Goal: Information Seeking & Learning: Learn about a topic

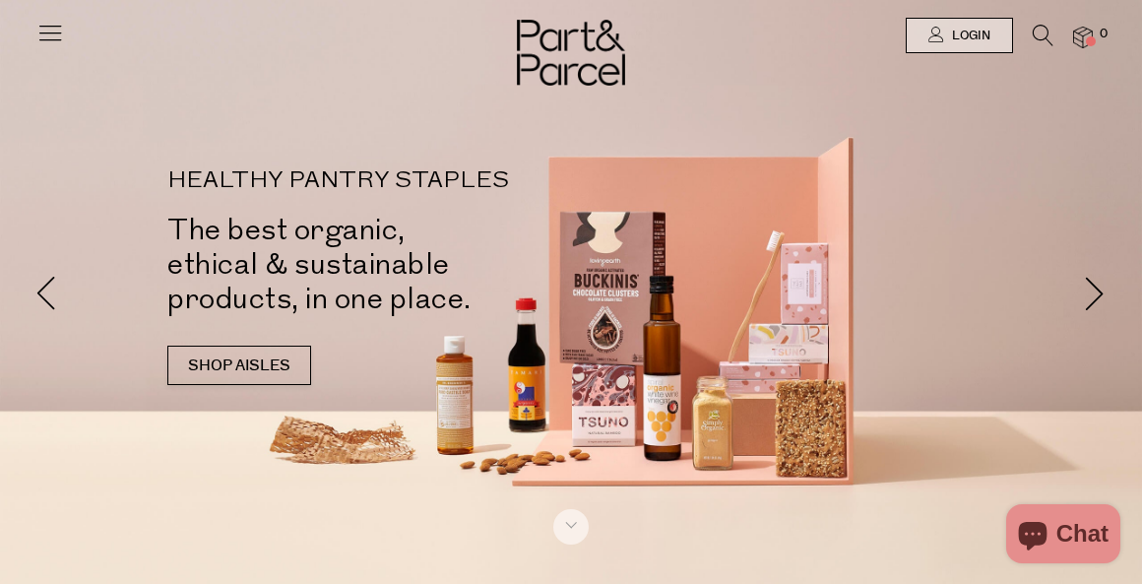
click at [45, 33] on icon at bounding box center [50, 33] width 28 height 28
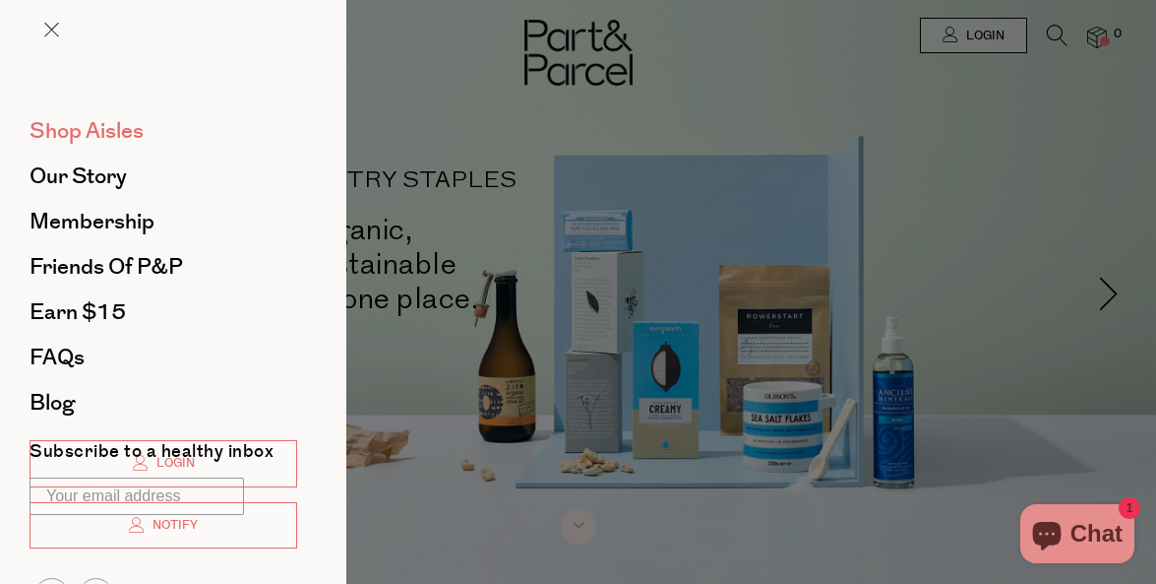
click at [66, 123] on span "Shop Aisles" at bounding box center [87, 130] width 114 height 31
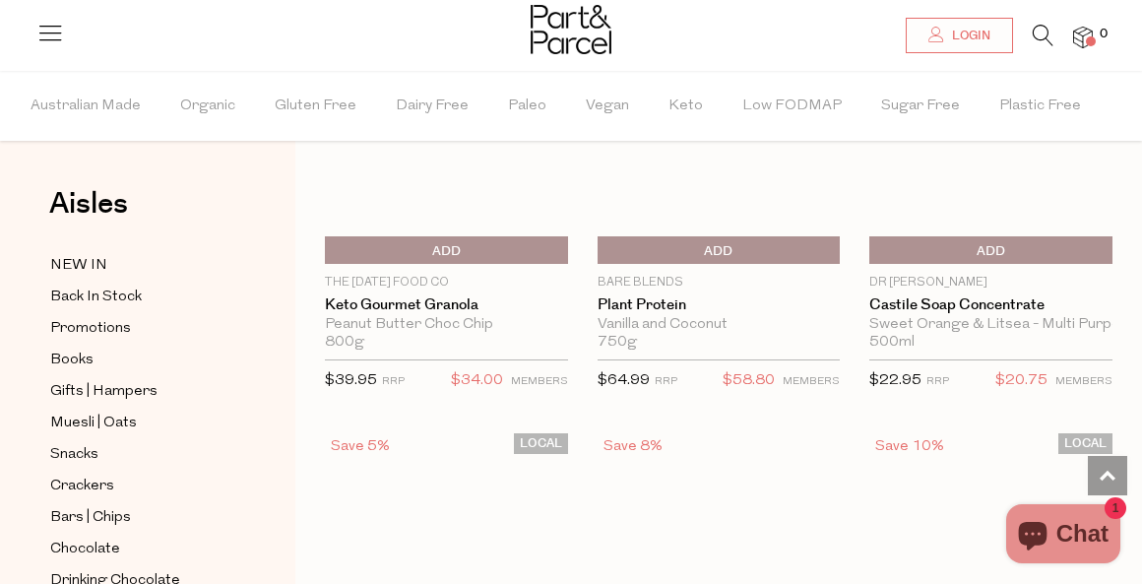
scroll to position [5804, 0]
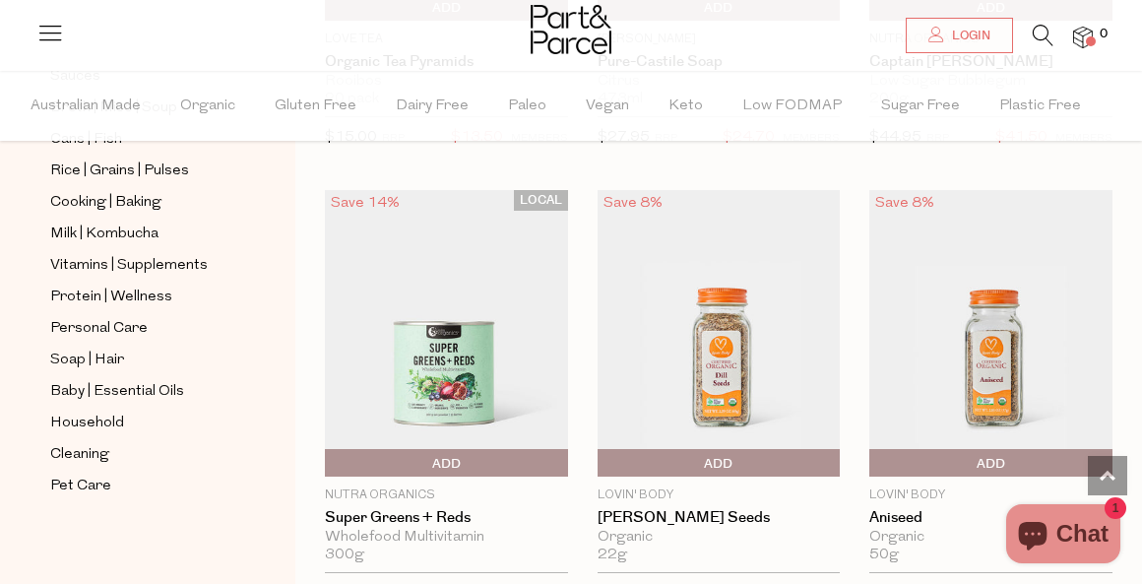
scroll to position [13955, 0]
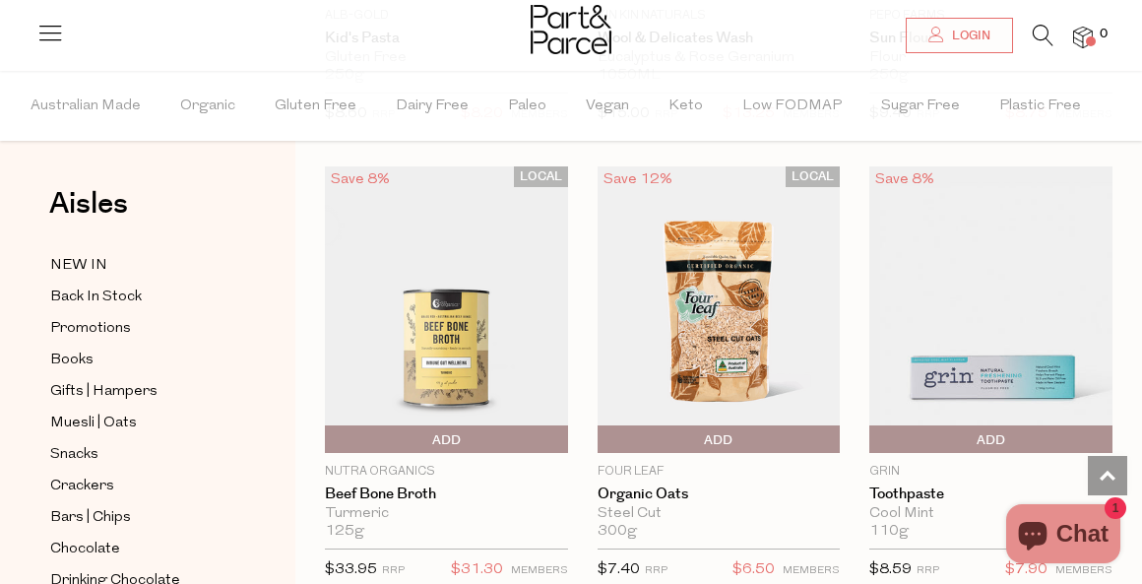
click at [48, 39] on icon at bounding box center [50, 33] width 28 height 28
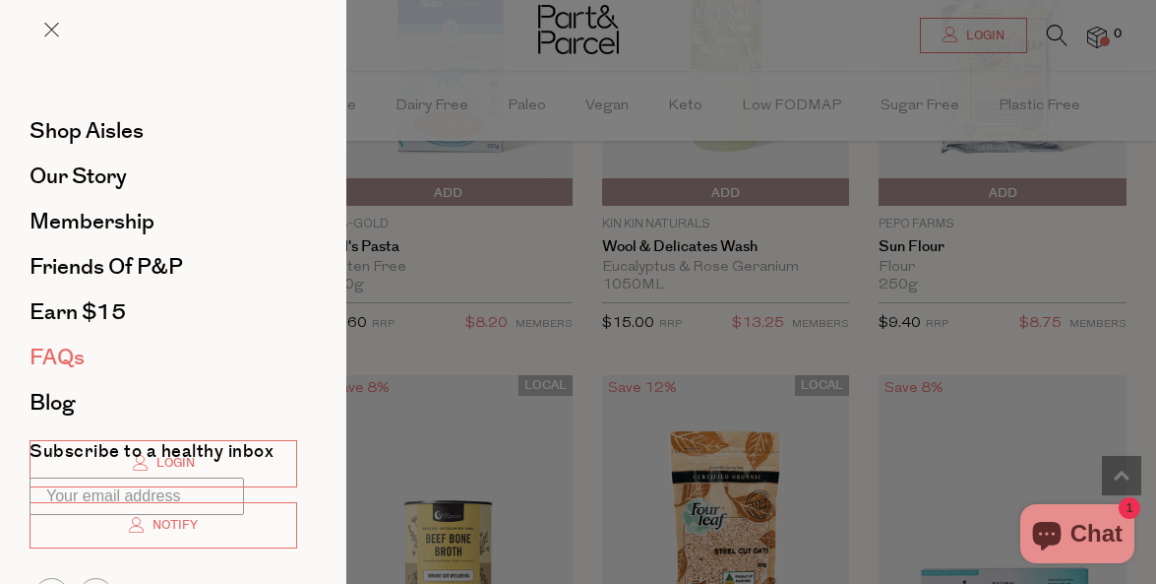
click at [58, 354] on span "FAQs" at bounding box center [57, 357] width 55 height 31
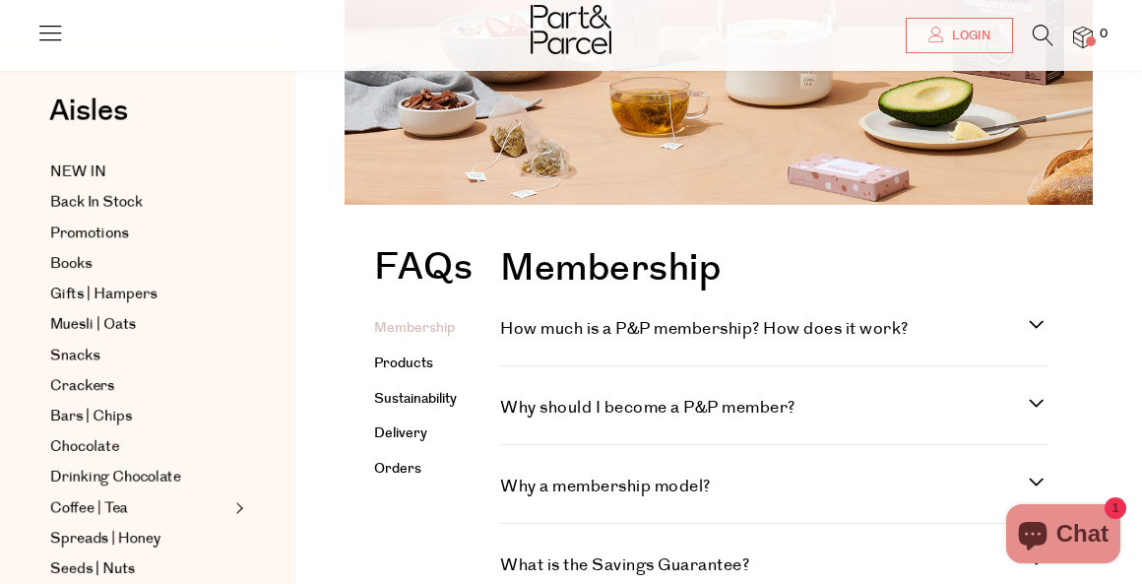
scroll to position [225, 0]
click at [1036, 324] on label "How much is a P&P membership? How does it work?" at bounding box center [774, 329] width 548 height 24
click at [513, 324] on work\? "How much is a P&P membership? How does it work?" at bounding box center [506, 323] width 13 height 13
checkbox work\? "true"
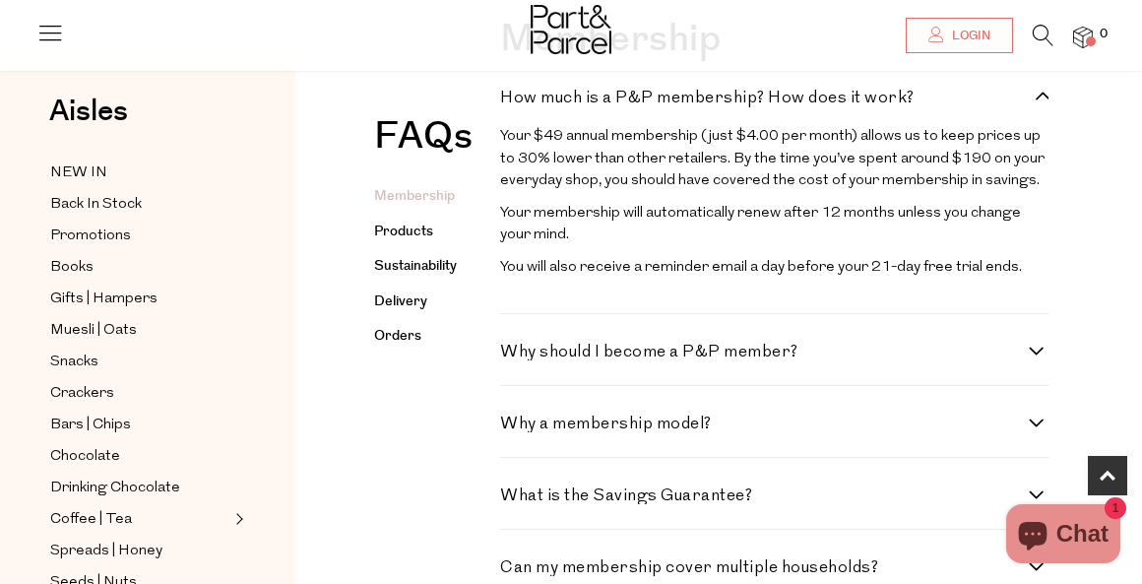
scroll to position [493, 0]
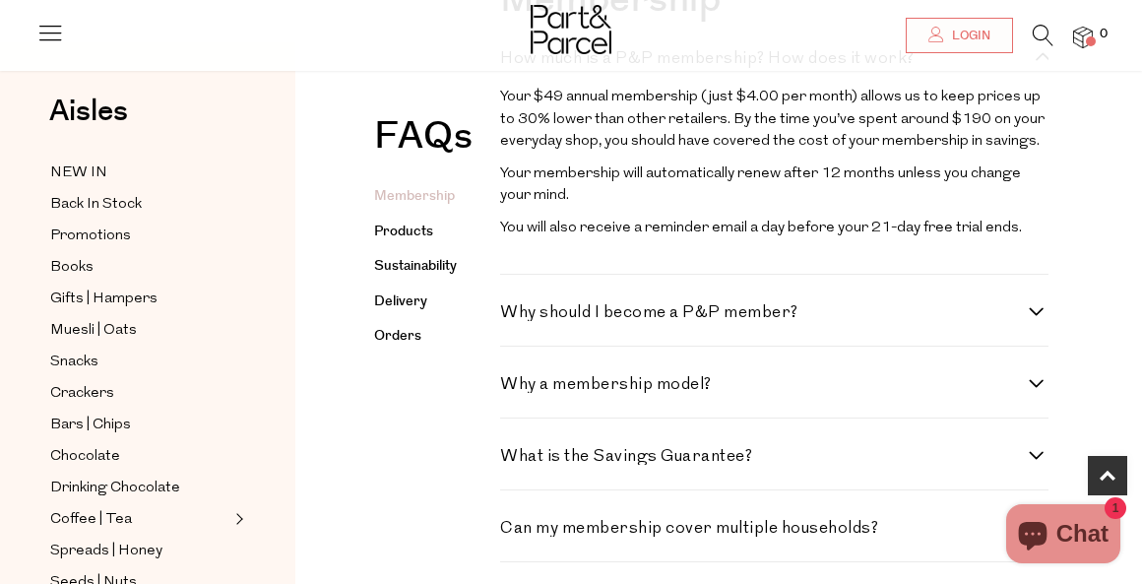
click at [1032, 305] on label "Why should I become a P&P member?" at bounding box center [774, 312] width 548 height 17
click at [513, 305] on member\? "Why should I become a P&P member?" at bounding box center [506, 310] width 13 height 13
checkbox member\? "true"
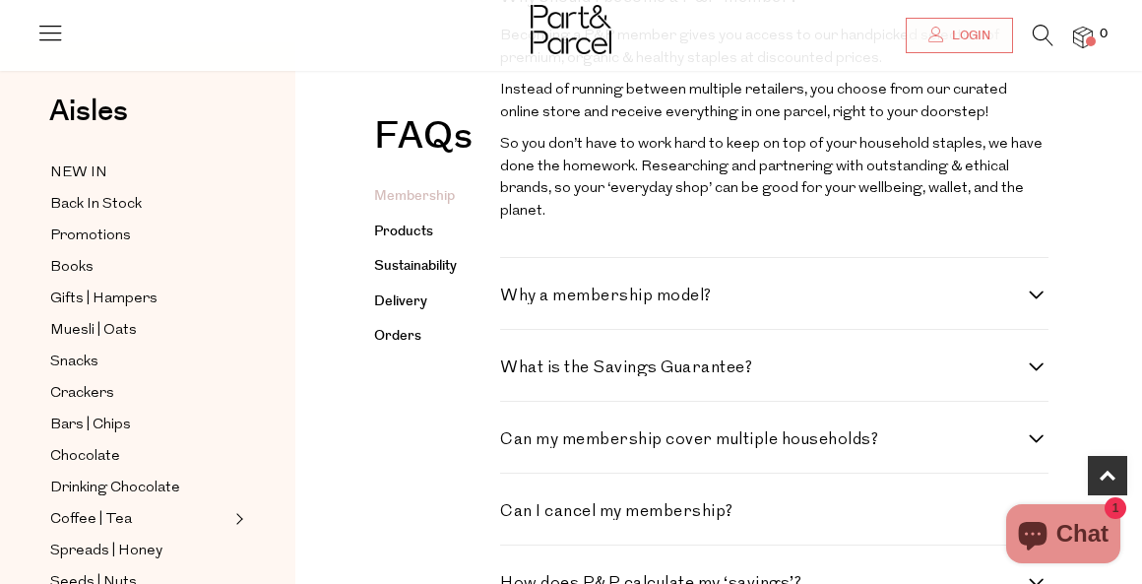
scroll to position [814, 0]
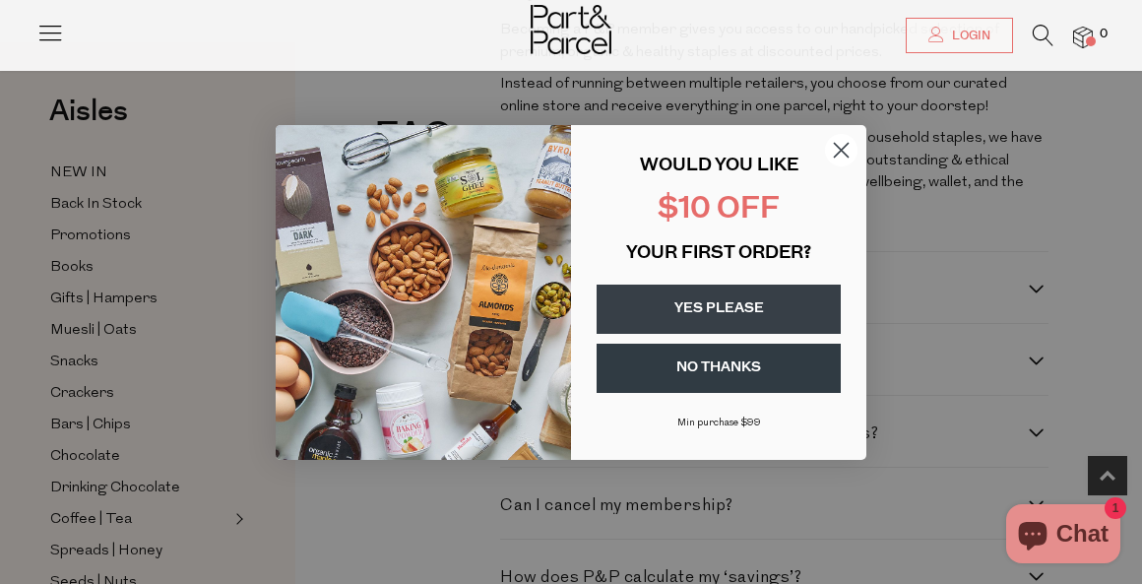
click at [839, 148] on icon "Close dialog" at bounding box center [842, 150] width 14 height 14
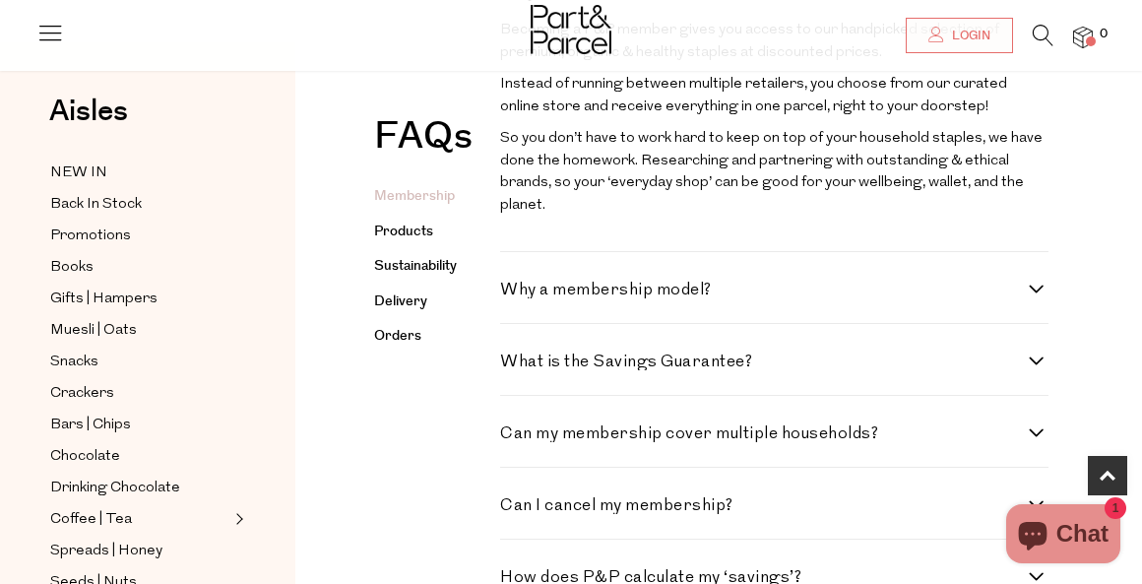
click at [1034, 281] on label "Why a membership model?" at bounding box center [774, 289] width 548 height 17
click at [513, 281] on model\? "Why a membership model?" at bounding box center [506, 287] width 13 height 13
checkbox model\? "true"
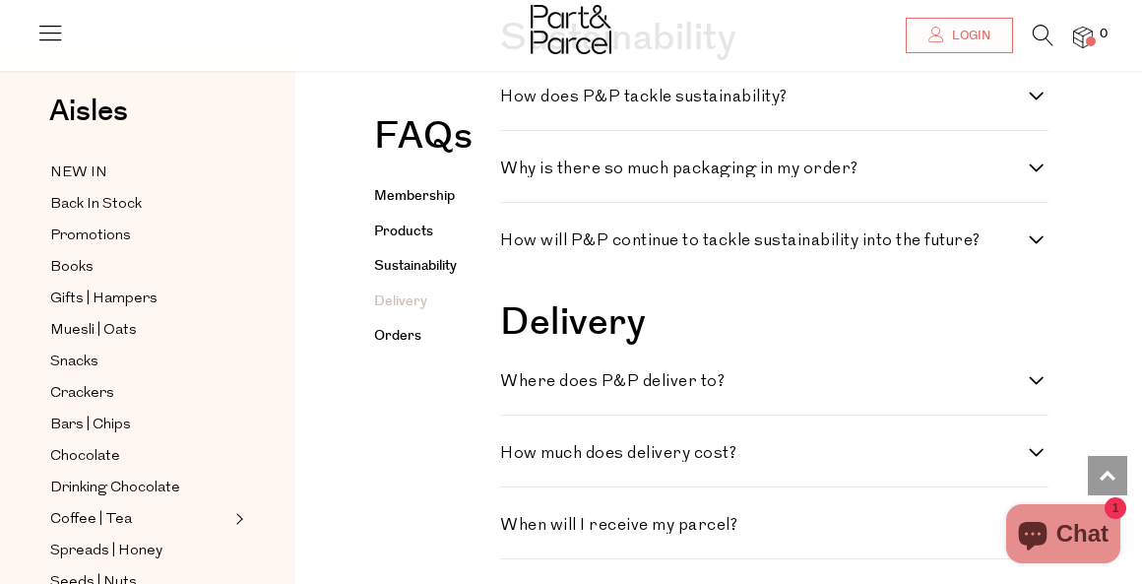
scroll to position [2687, 0]
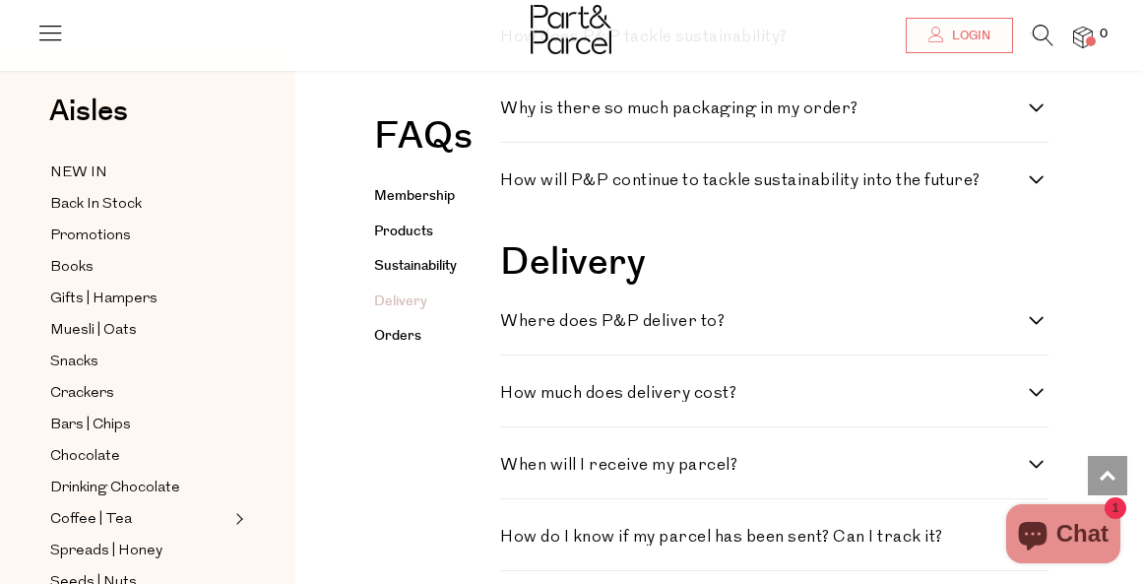
click at [1019, 385] on h4 "How much does delivery cost?" at bounding box center [764, 393] width 529 height 17
click at [513, 385] on cost\? "How much does delivery cost?" at bounding box center [506, 391] width 13 height 13
checkbox cost\? "true"
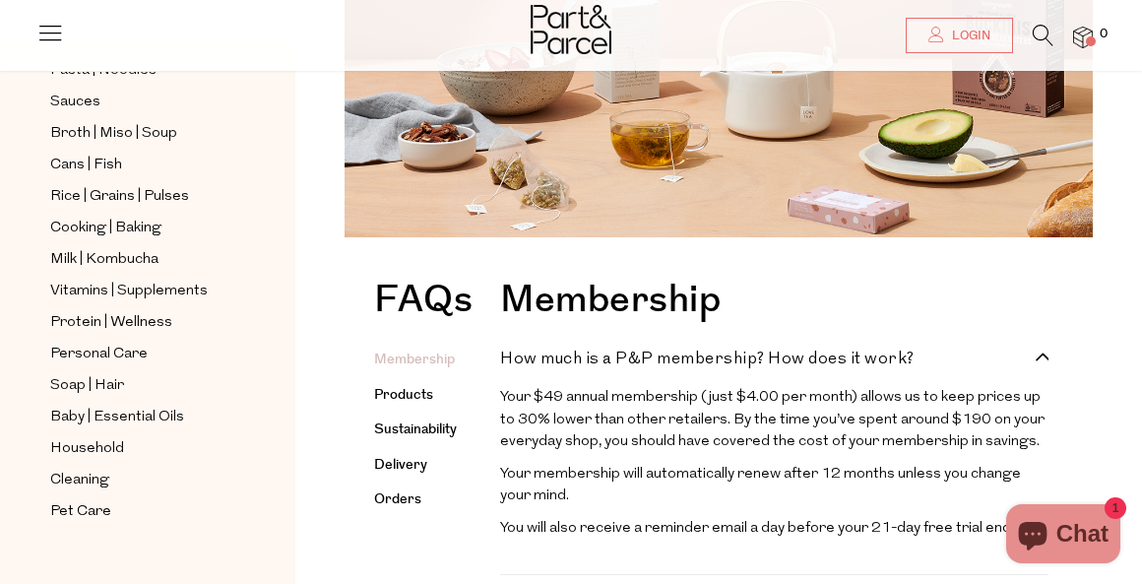
scroll to position [239, 0]
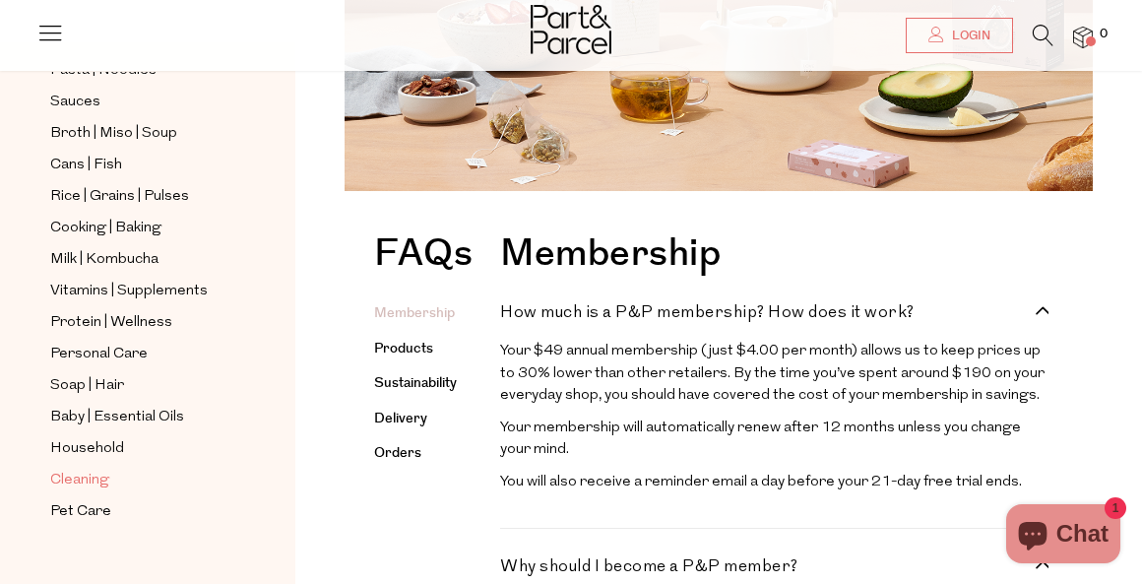
click at [61, 476] on span "Cleaning" at bounding box center [79, 480] width 59 height 24
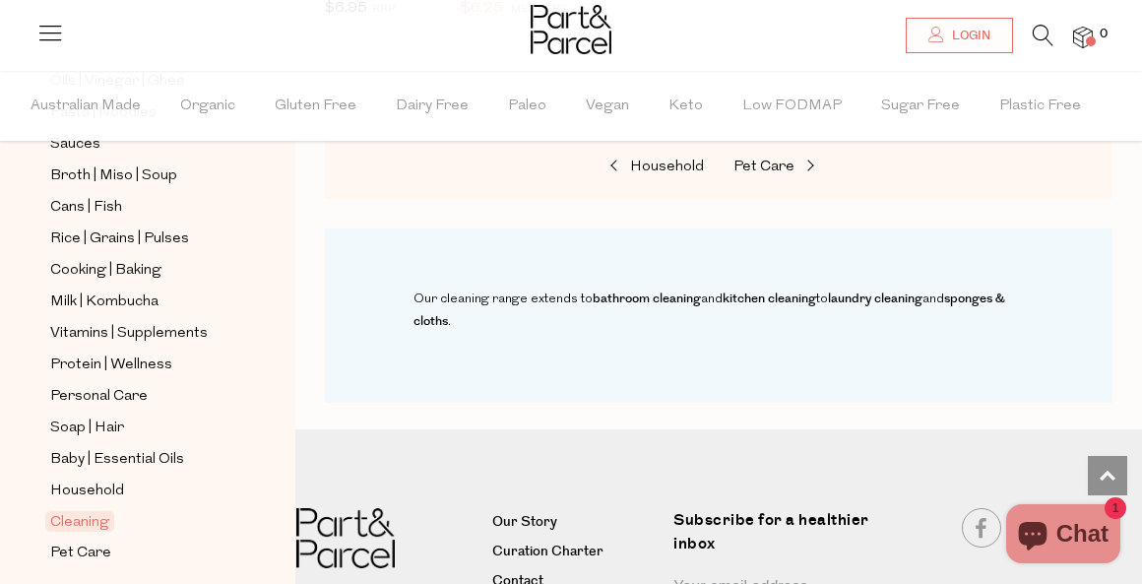
scroll to position [696, 0]
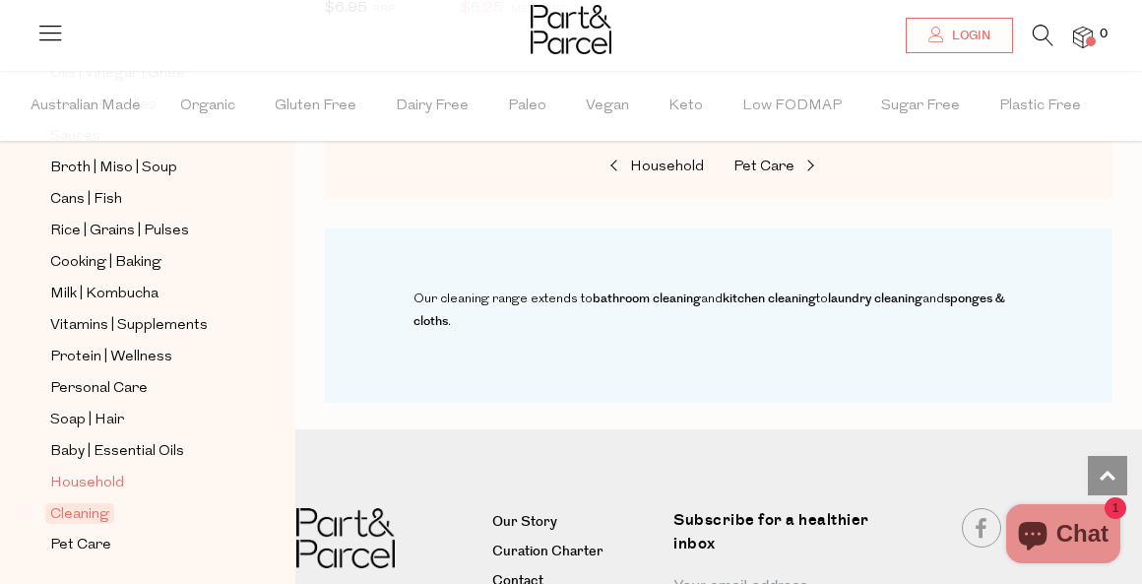
click at [80, 479] on span "Household" at bounding box center [87, 483] width 74 height 24
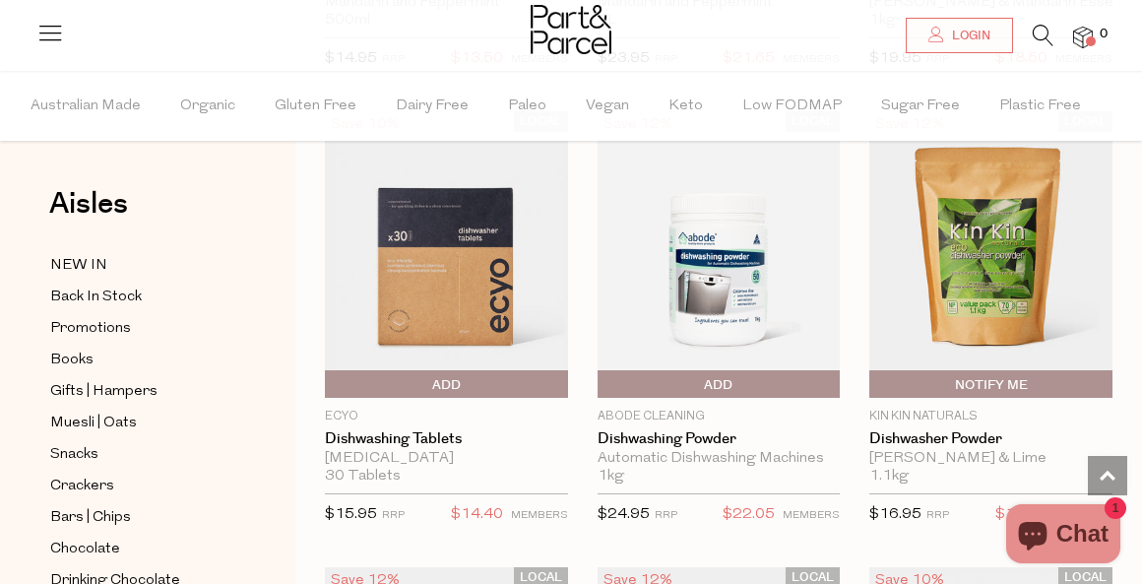
scroll to position [4301, 3]
